Goal: Task Accomplishment & Management: Manage account settings

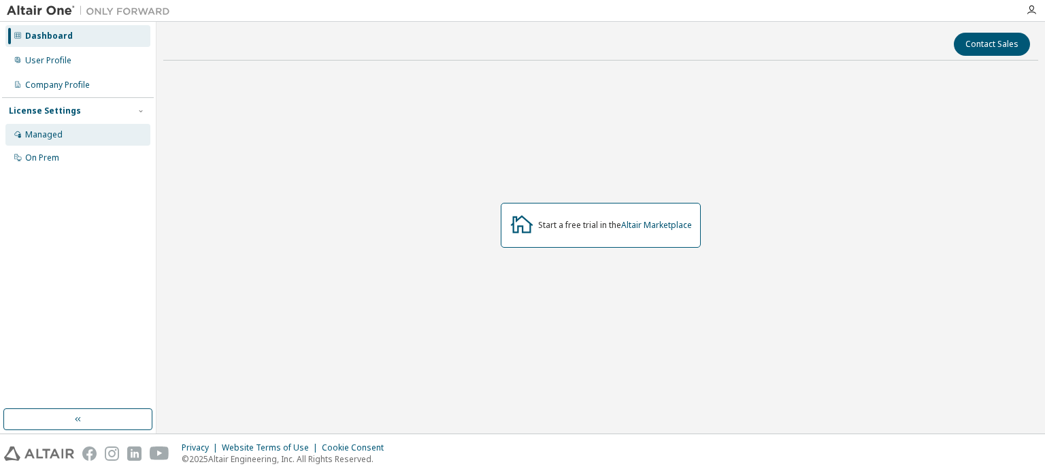
click at [62, 129] on div "Managed" at bounding box center [77, 135] width 145 height 22
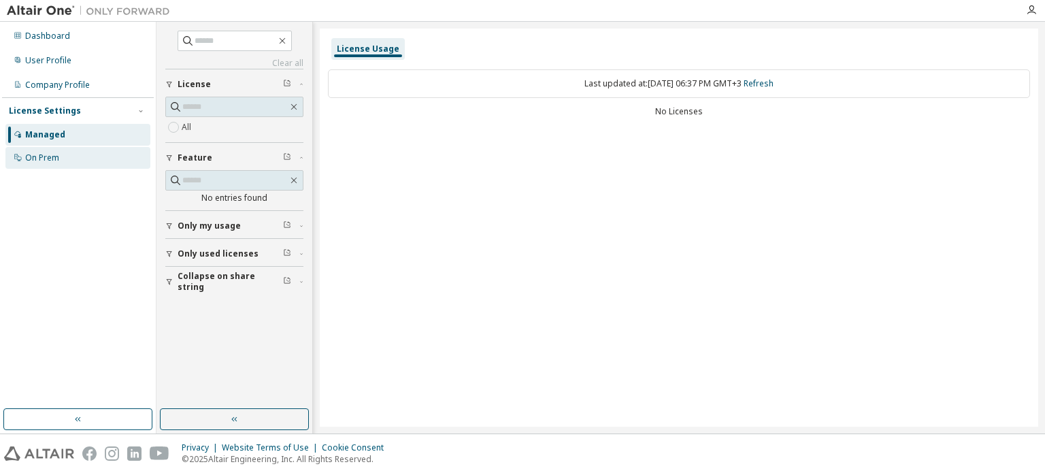
click at [67, 158] on div "On Prem" at bounding box center [77, 158] width 145 height 22
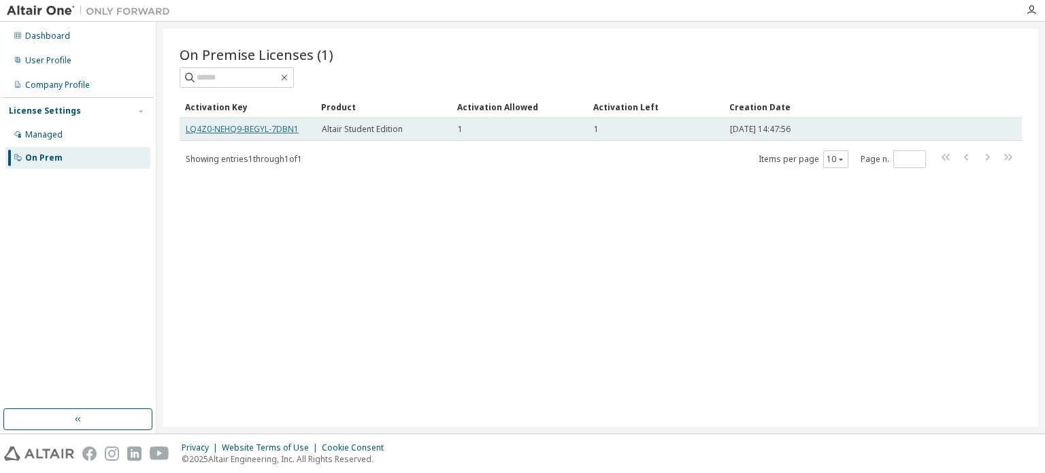
click at [210, 124] on link "LQ4Z0-NEHQ9-BEGYL-7DBN1" at bounding box center [242, 129] width 113 height 12
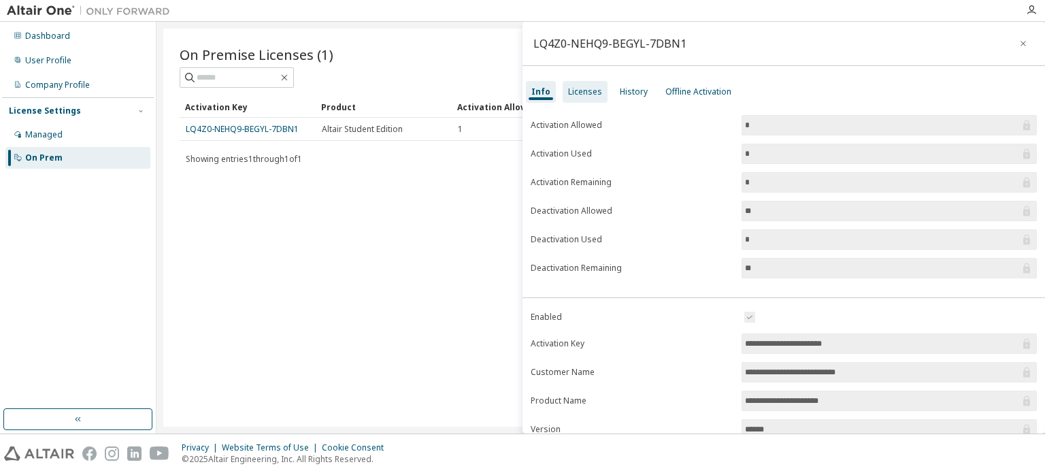
click at [588, 97] on div "Licenses" at bounding box center [585, 92] width 45 height 22
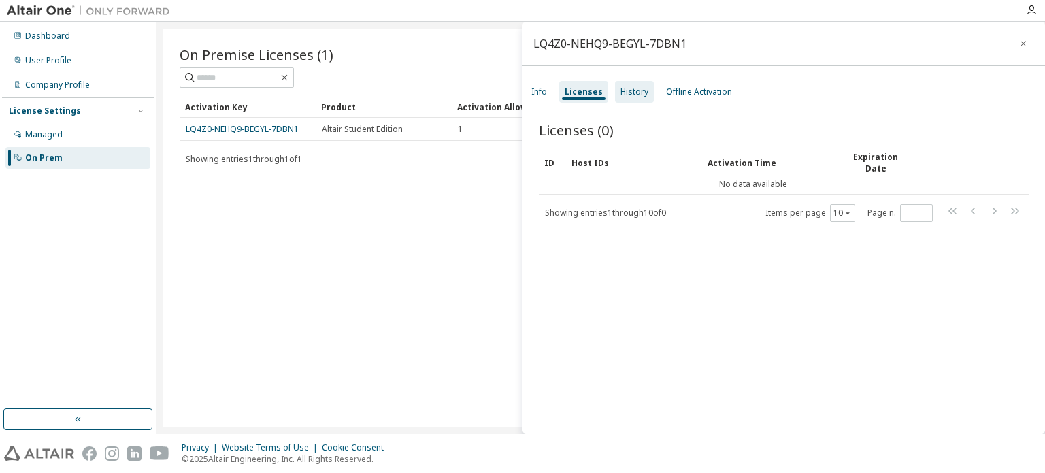
click at [642, 95] on div "History" at bounding box center [634, 91] width 28 height 11
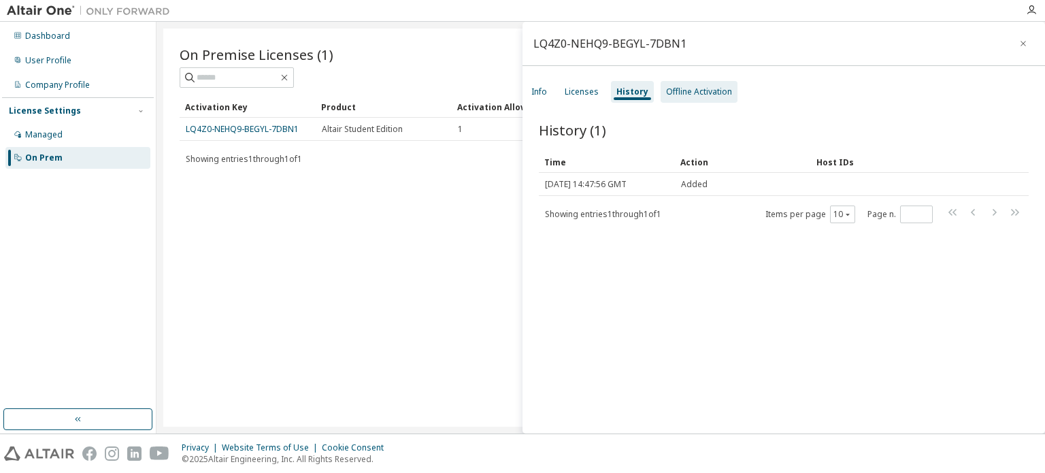
click at [688, 93] on div "Offline Activation" at bounding box center [699, 91] width 66 height 11
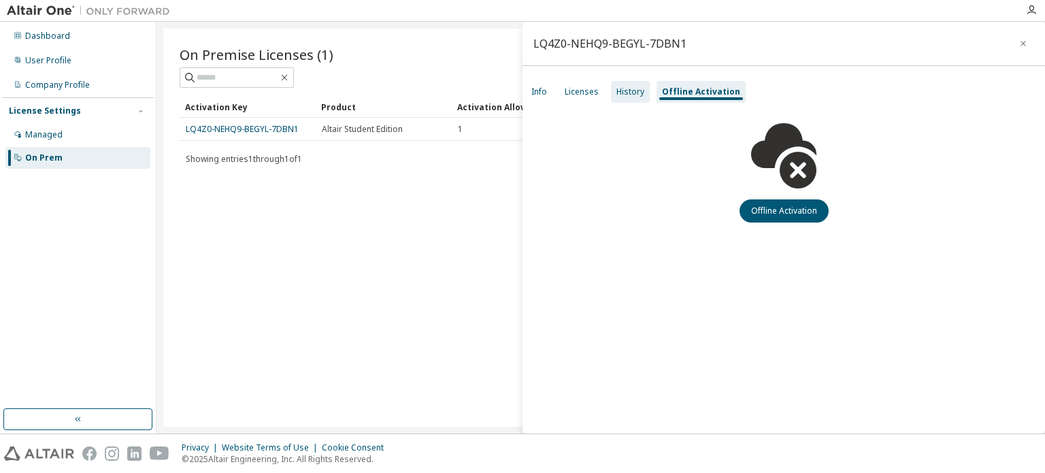
click at [633, 95] on div "History" at bounding box center [630, 91] width 28 height 11
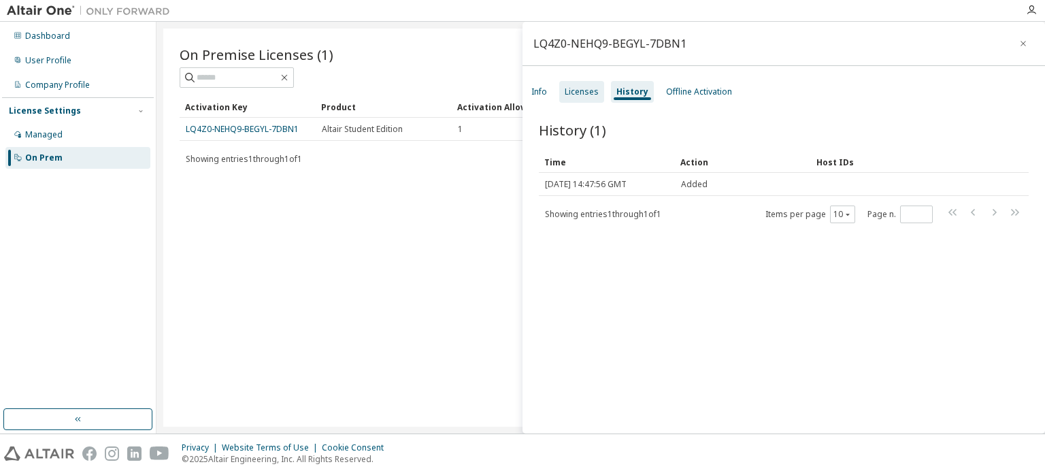
click at [595, 90] on div "Licenses" at bounding box center [582, 91] width 34 height 11
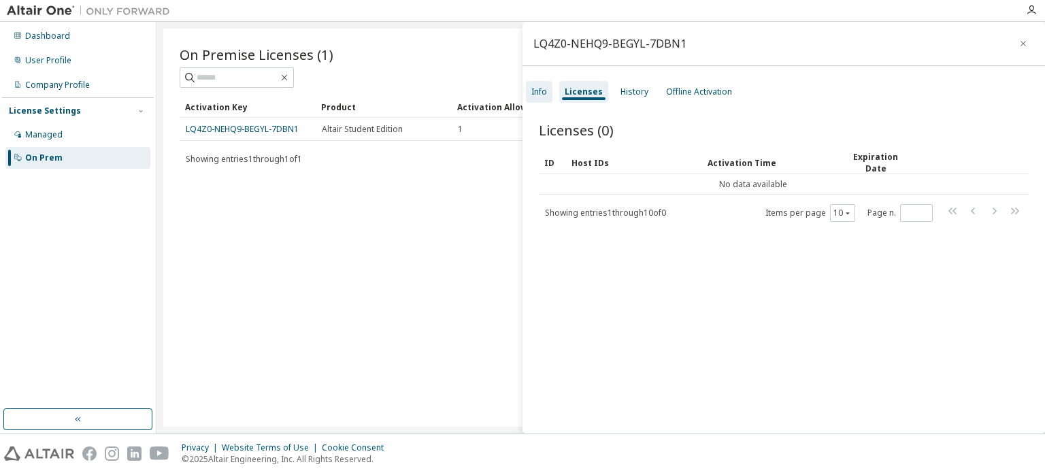
click at [548, 89] on div "Info" at bounding box center [539, 92] width 27 height 22
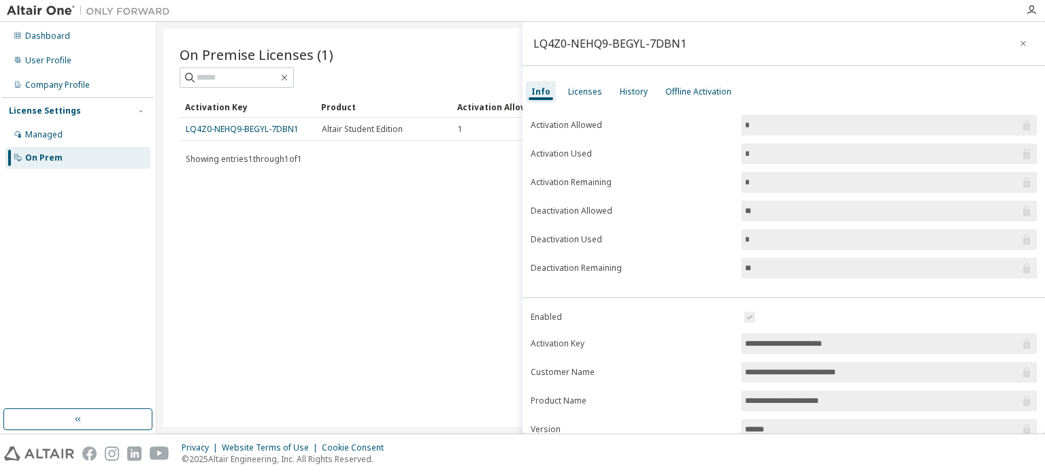
click at [48, 7] on img at bounding box center [92, 11] width 170 height 14
click at [1018, 42] on icon "button" at bounding box center [1023, 43] width 10 height 11
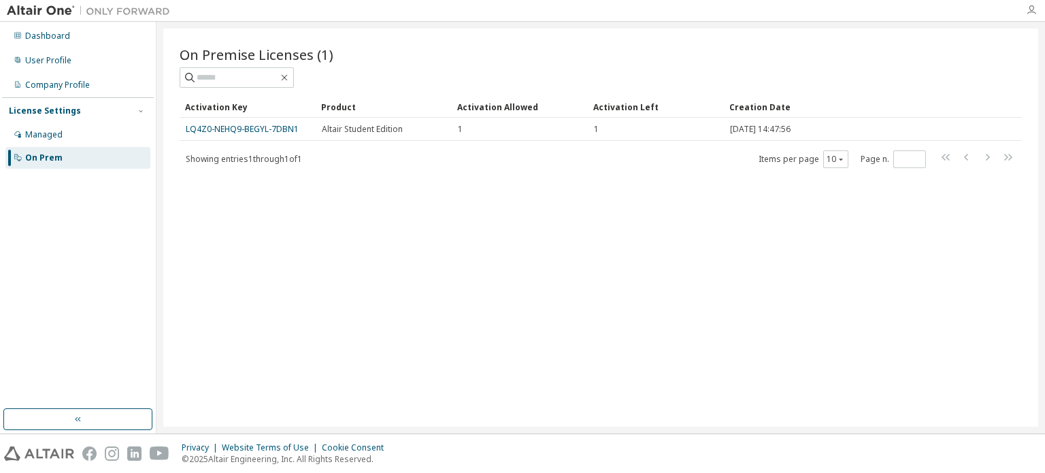
click at [1029, 14] on icon "button" at bounding box center [1031, 10] width 11 height 11
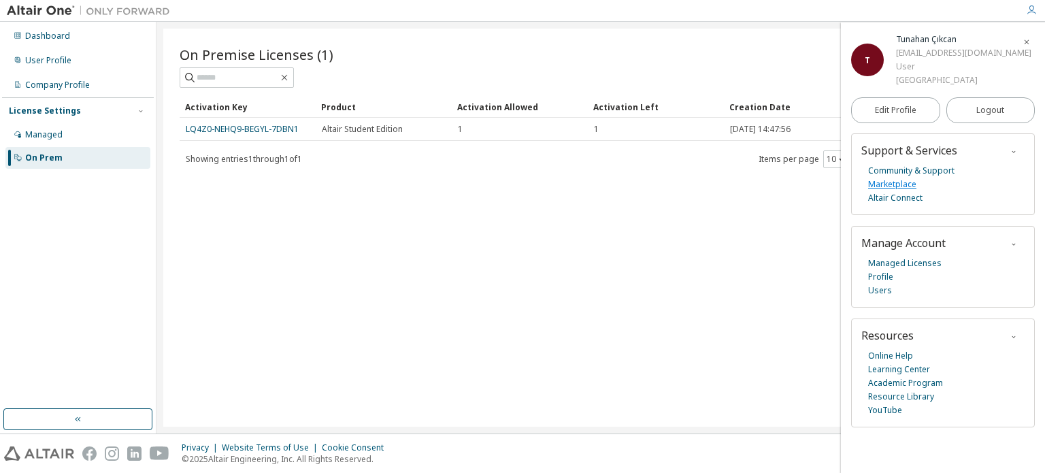
click at [903, 185] on link "Marketplace" at bounding box center [892, 185] width 48 height 14
